Goal: Book appointment/travel/reservation

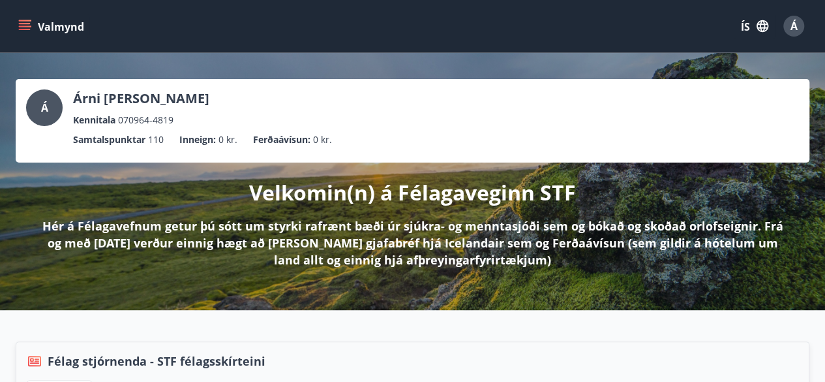
click at [20, 26] on icon "matseðill" at bounding box center [26, 25] width 14 height 1
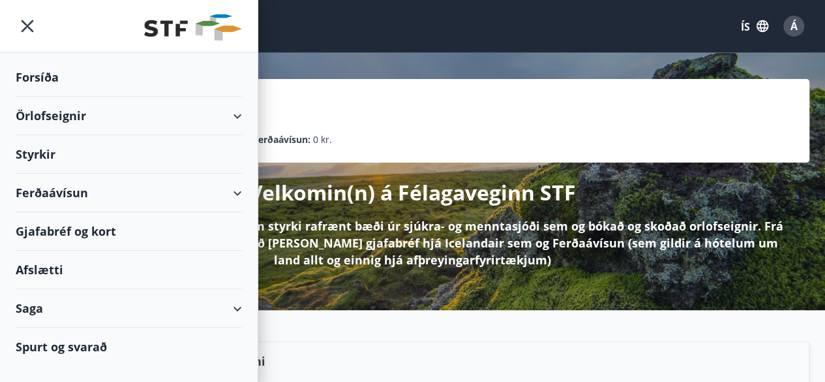
click at [64, 116] on font "Örlofseignir" at bounding box center [51, 116] width 70 height 16
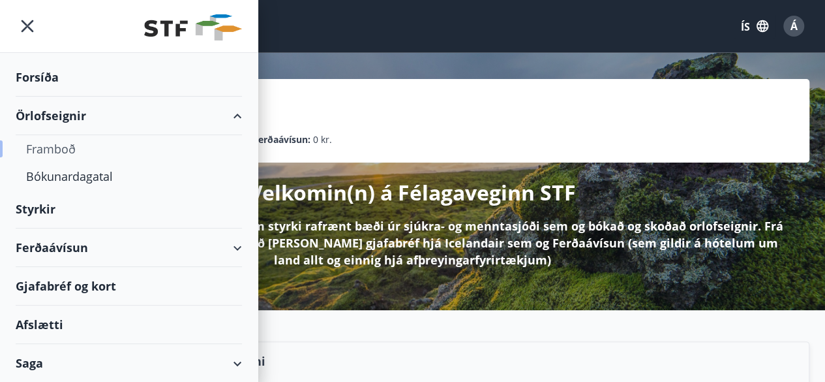
click at [60, 143] on font "Framboð" at bounding box center [51, 149] width 50 height 16
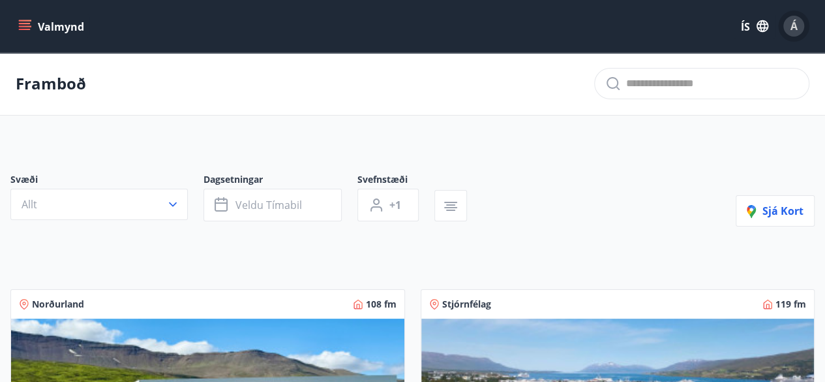
click at [793, 33] on font "Á" at bounding box center [794, 26] width 7 height 14
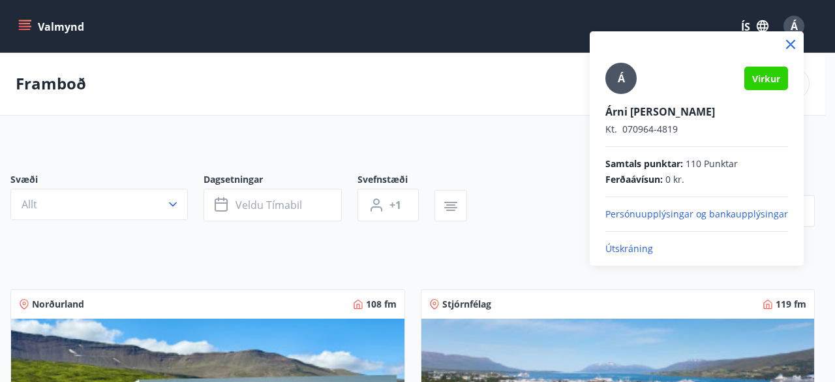
click at [172, 105] on div at bounding box center [417, 191] width 835 height 382
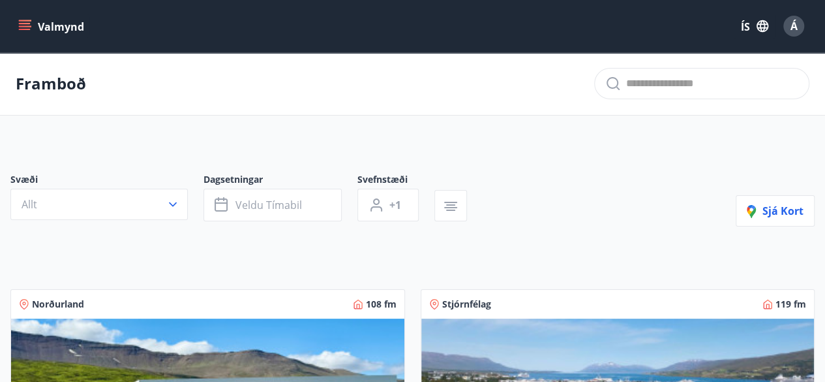
click at [47, 29] on font "Valmynd" at bounding box center [61, 27] width 46 height 14
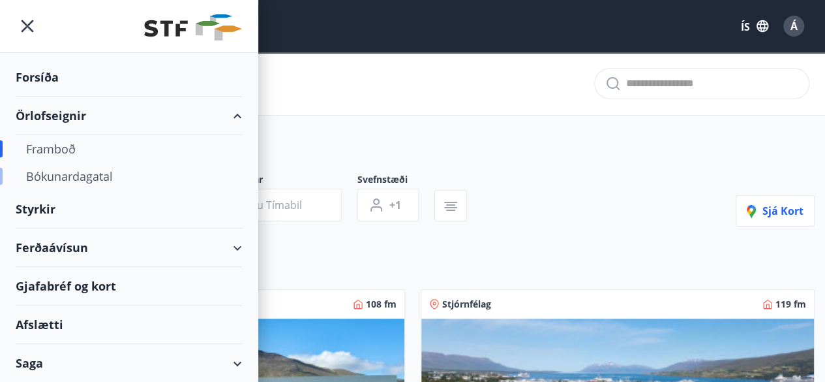
click at [61, 173] on font "Bókunardagatal" at bounding box center [69, 176] width 87 height 16
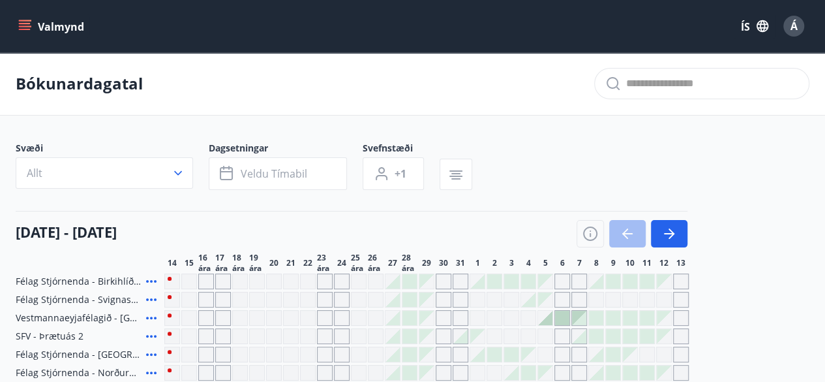
click at [31, 20] on icon "matseðill" at bounding box center [24, 26] width 13 height 13
